Goal: Check status: Check status

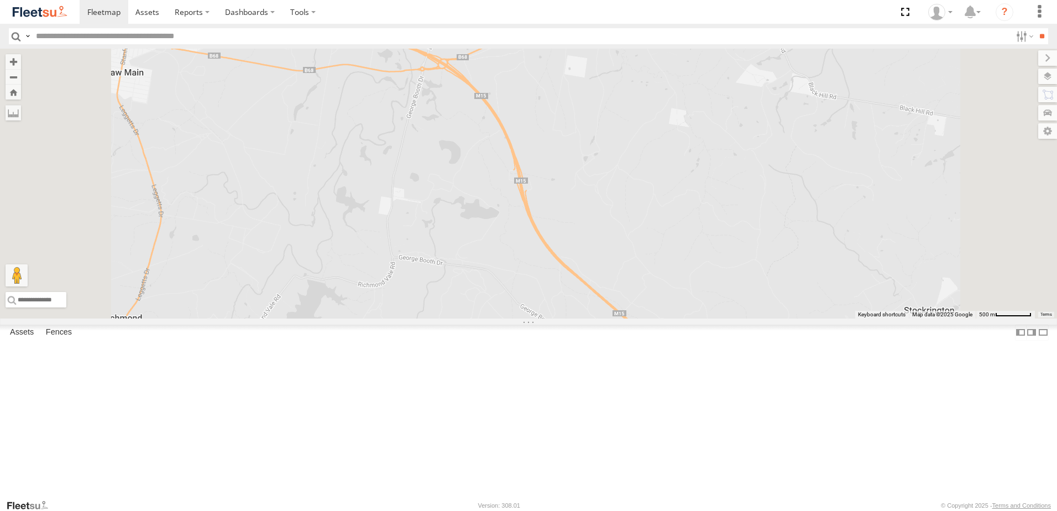
click at [0, 0] on div "Lambton Utes" at bounding box center [0, 0] width 0 height 0
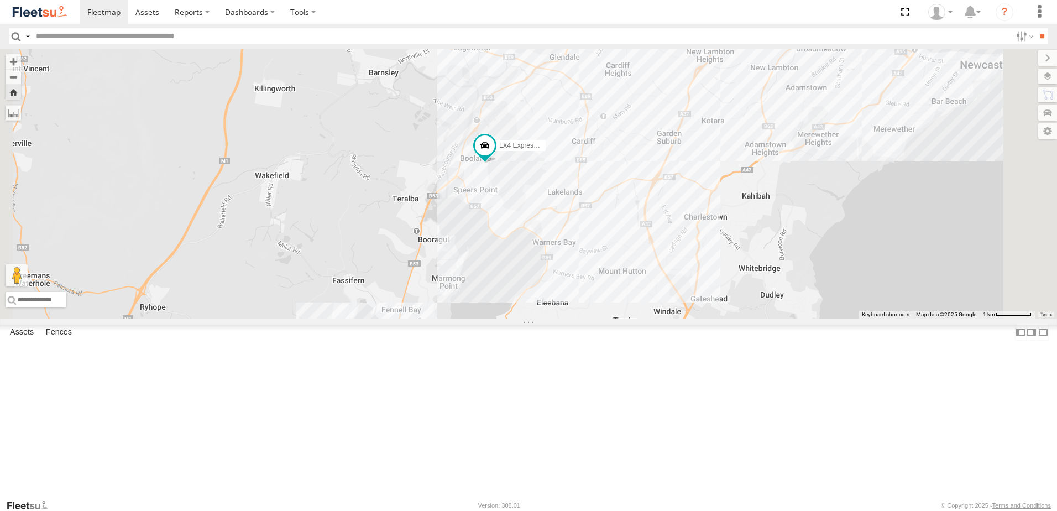
drag, startPoint x: 753, startPoint y: 319, endPoint x: 645, endPoint y: 310, distance: 108.8
click at [645, 310] on div "LX4 Express Ute" at bounding box center [528, 184] width 1057 height 270
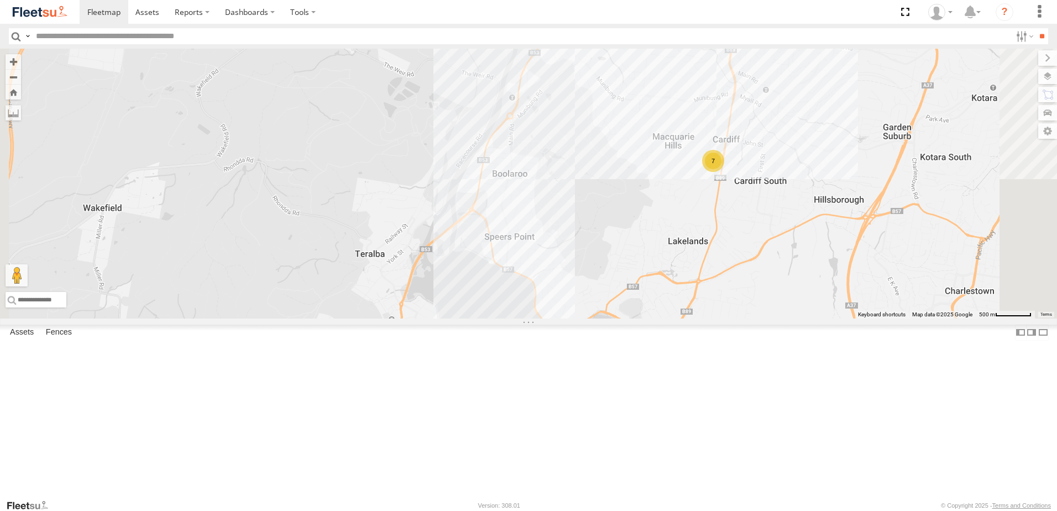
click at [0, 0] on div "Asset Current Location" at bounding box center [0, 0] width 0 height 0
click at [0, 0] on span "Asset" at bounding box center [0, 0] width 0 height 0
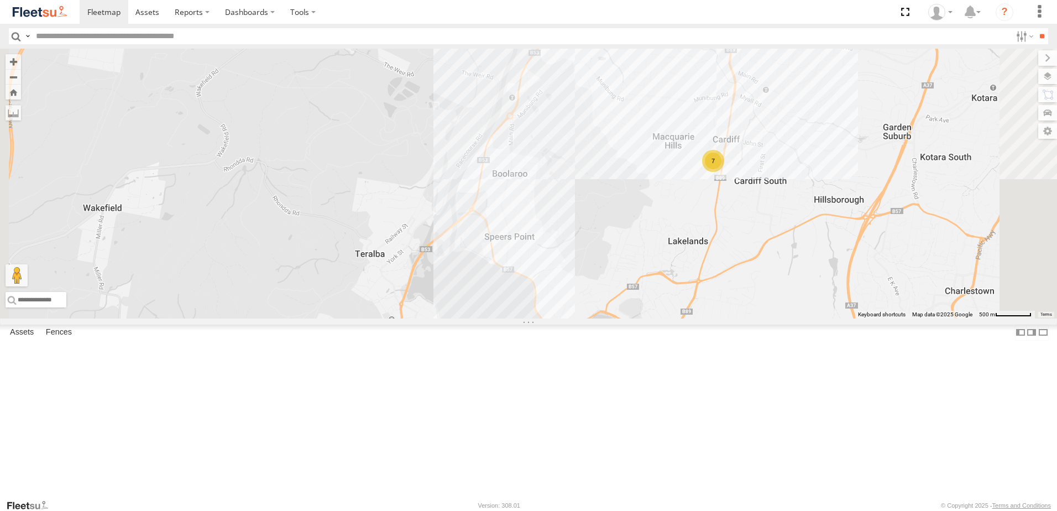
click at [0, 0] on span "Asset" at bounding box center [0, 0] width 0 height 0
click at [0, 0] on div "Lambton Utes" at bounding box center [0, 0] width 0 height 0
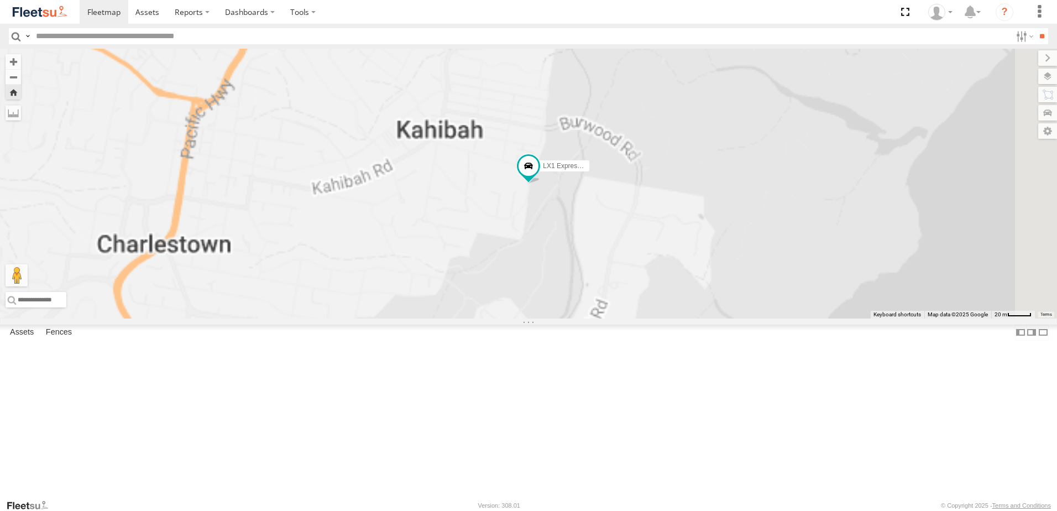
click at [0, 0] on div "LX2 Express Ute" at bounding box center [0, 0] width 0 height 0
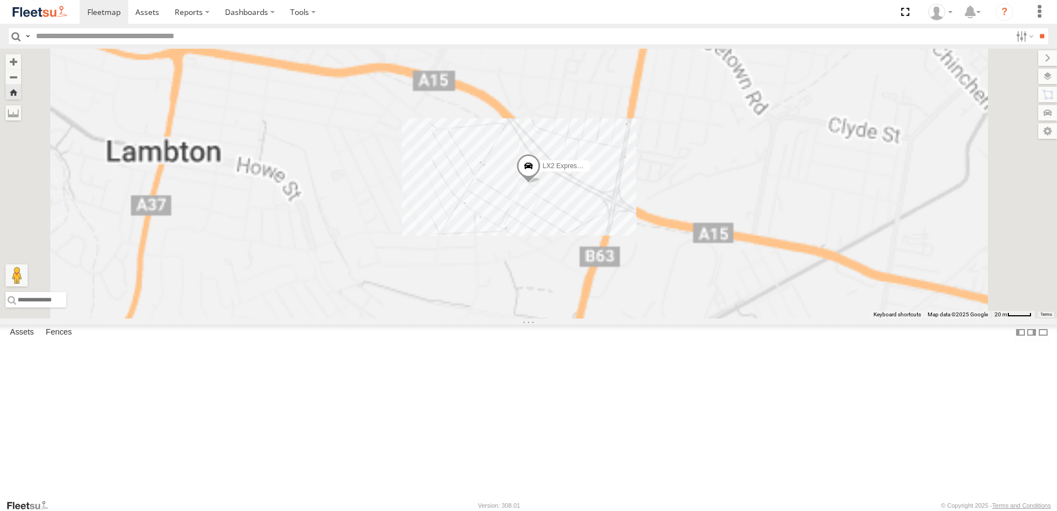
click at [0, 0] on div "Lambton Utes" at bounding box center [0, 0] width 0 height 0
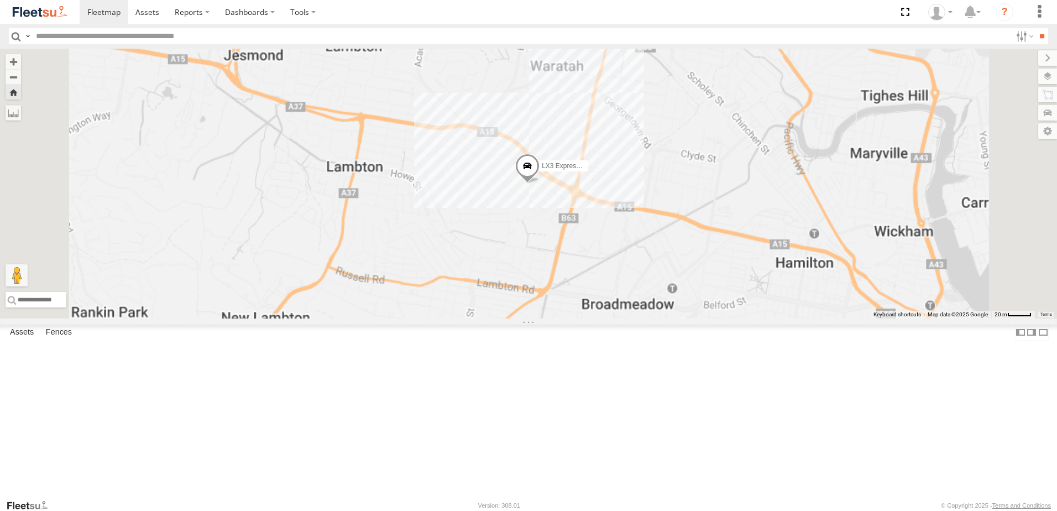
click at [0, 0] on div "Lambton Utes" at bounding box center [0, 0] width 0 height 0
